Goal: Go to known website: Access a specific website the user already knows

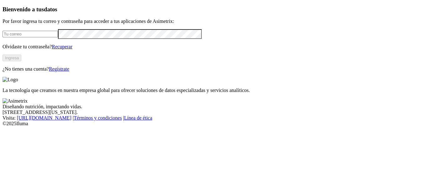
click at [58, 37] on input "email" at bounding box center [30, 34] width 55 height 7
type input "[EMAIL_ADDRESS][DOMAIN_NAME]"
click at [58, 37] on input "analistainocuidad@refinalsa.com" at bounding box center [30, 34] width 55 height 7
click at [58, 37] on input "email" at bounding box center [30, 34] width 55 height 7
click at [21, 61] on button "Ingresa" at bounding box center [12, 58] width 19 height 7
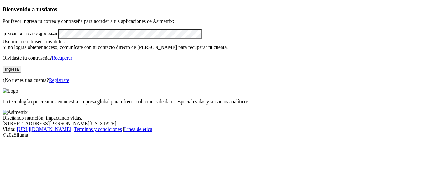
click at [3, 49] on div "Bienvenido a tus datos Por favor ingresa tu correo y contraseña para acceder a …" at bounding box center [214, 44] width 423 height 77
click input "submit" at bounding box center [0, 0] width 0 height 0
click at [3, 54] on div "Bienvenido a tus datos Por favor ingresa tu correo y contraseña para acceder a …" at bounding box center [214, 44] width 423 height 77
drag, startPoint x: 100, startPoint y: 43, endPoint x: 16, endPoint y: 45, distance: 83.7
click at [4, 46] on div "Bienvenido a tus datos Por favor ingresa tu correo y contraseña para acceder a …" at bounding box center [214, 44] width 423 height 77
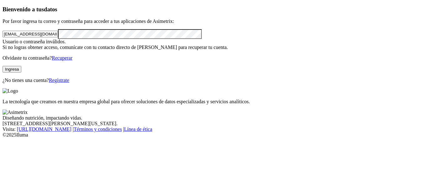
click input "submit" at bounding box center [0, 0] width 0 height 0
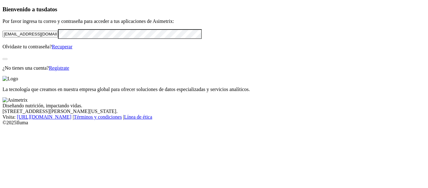
type input "higienista@refinalsa.com"
